Goal: Task Accomplishment & Management: Manage account settings

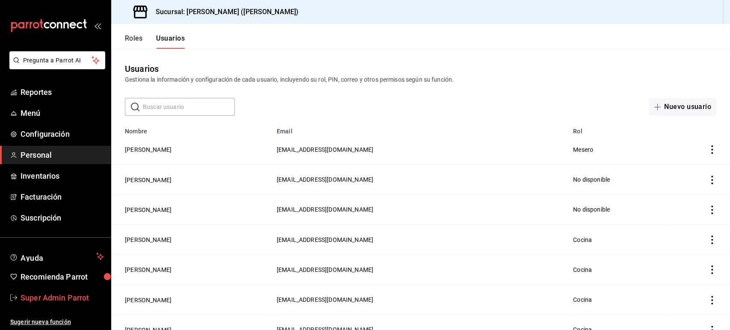
scroll to position [425, 0]
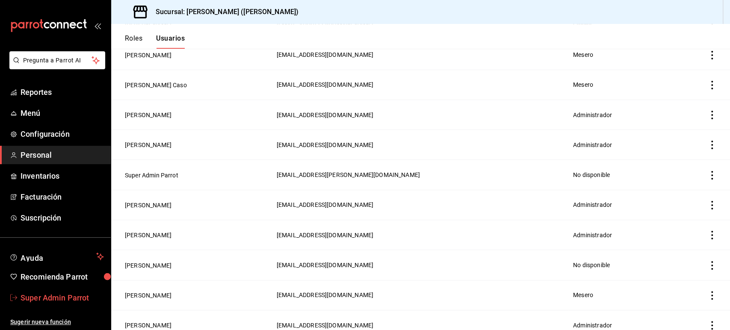
click at [56, 296] on span "Super Admin Parrot" at bounding box center [62, 298] width 83 height 12
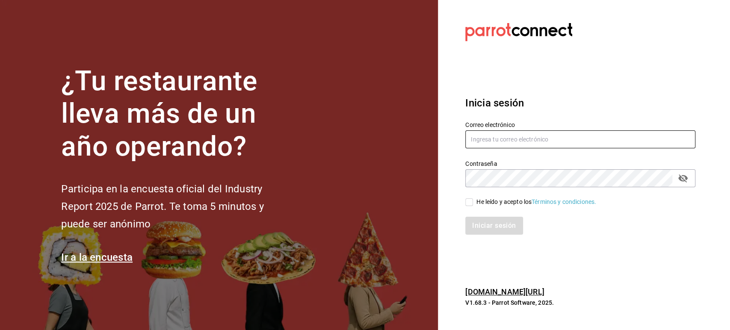
click at [485, 138] on input "text" at bounding box center [580, 139] width 230 height 18
paste input "jm@plato.com"
type input "jm@plato.com"
click at [475, 202] on span "He leído y acepto los Términos y condiciones." at bounding box center [534, 201] width 123 height 9
click at [473, 202] on input "He leído y acepto los Términos y condiciones." at bounding box center [469, 202] width 8 height 8
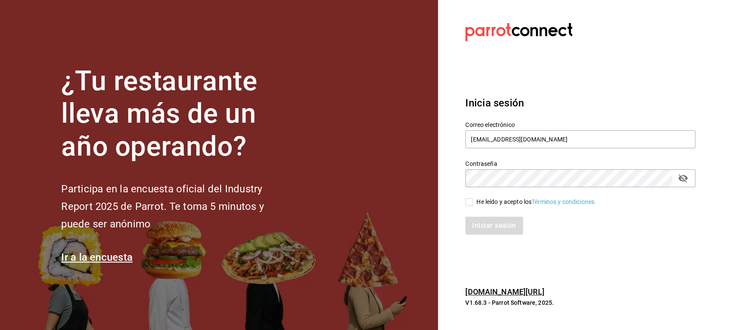
checkbox input "true"
click at [483, 227] on button "Iniciar sesión" at bounding box center [494, 226] width 58 height 18
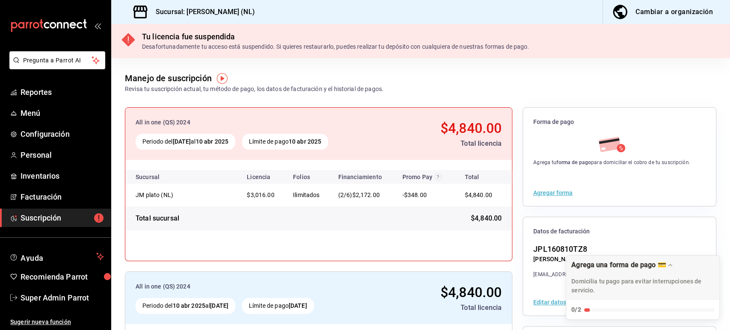
scroll to position [109, 0]
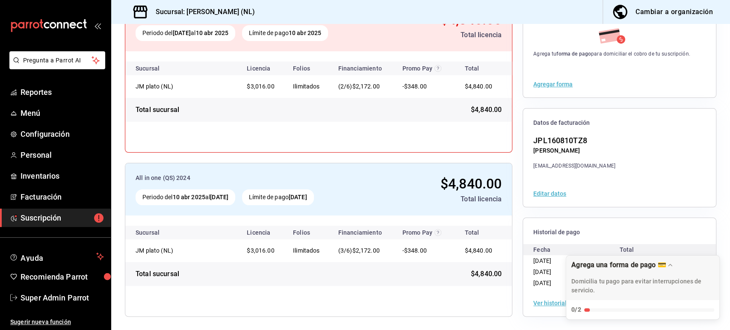
click at [542, 300] on button "Ver historial" at bounding box center [549, 303] width 33 height 6
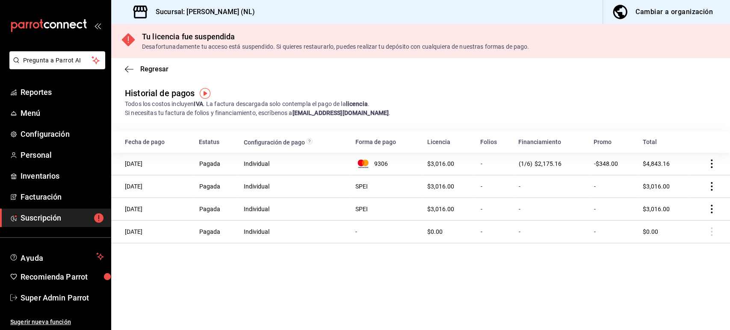
click at [680, 68] on div "Regresar" at bounding box center [420, 69] width 618 height 22
click at [47, 215] on span "Suscripción" at bounding box center [62, 218] width 83 height 12
